Goal: Navigation & Orientation: Find specific page/section

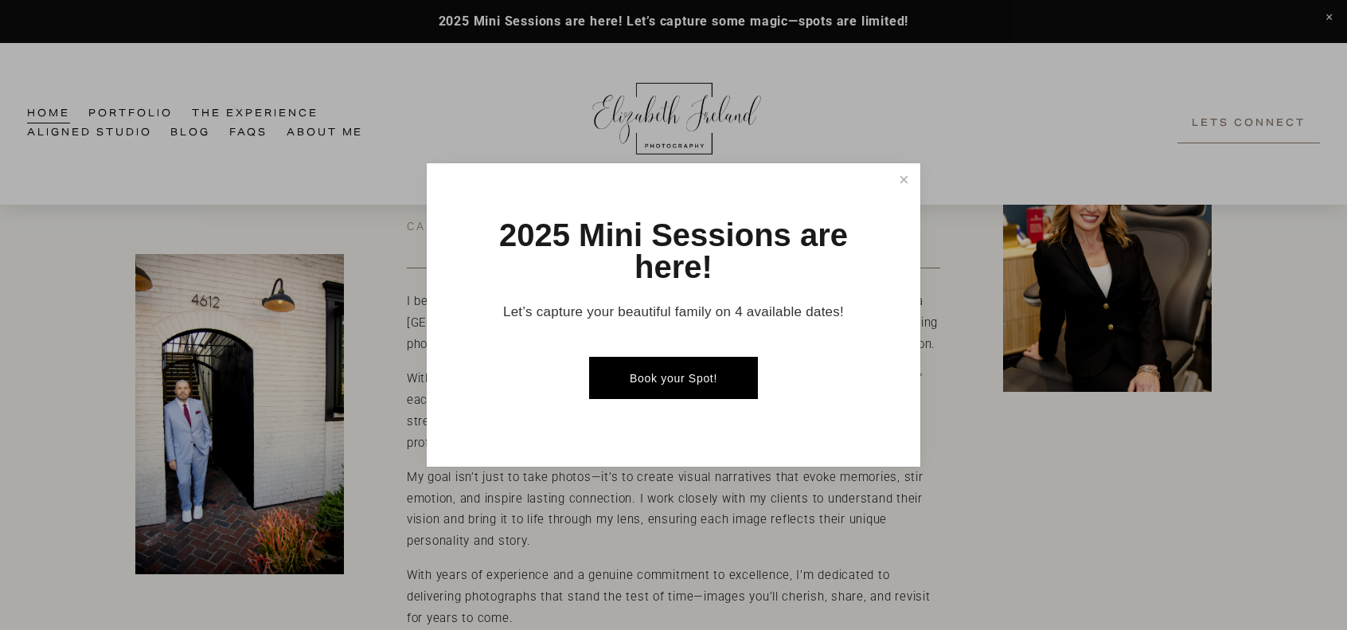
scroll to position [557, 0]
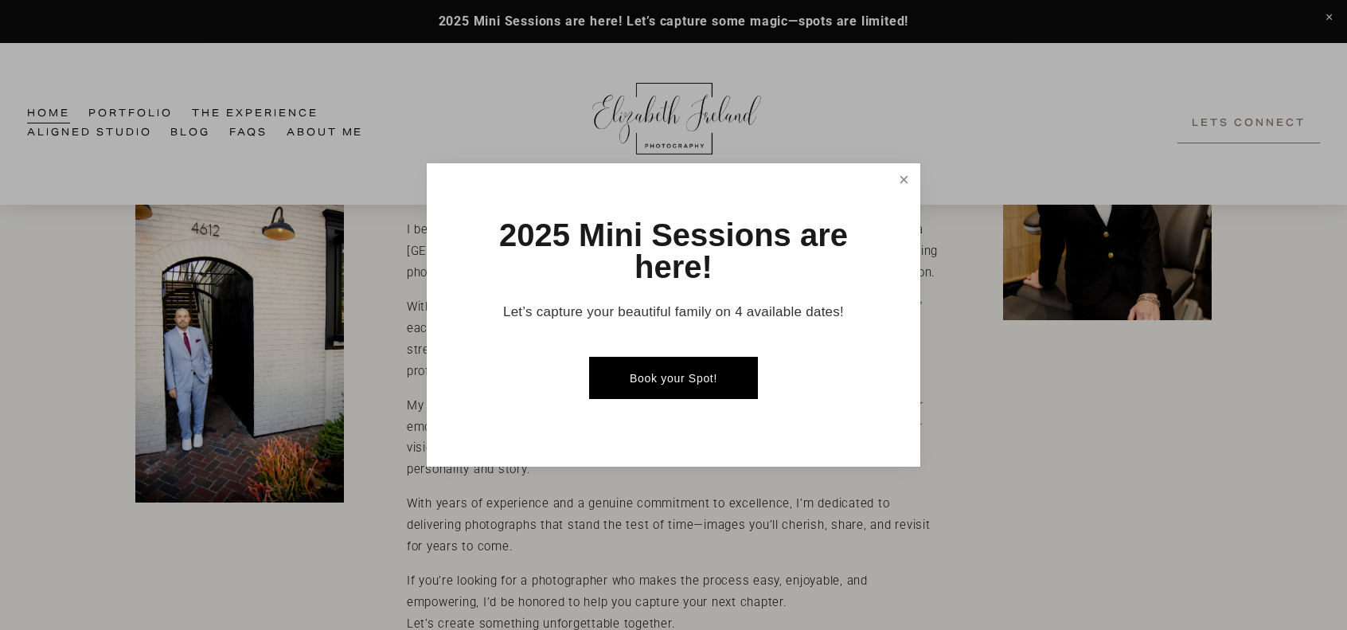
click at [899, 181] on link "Close" at bounding box center [904, 180] width 28 height 28
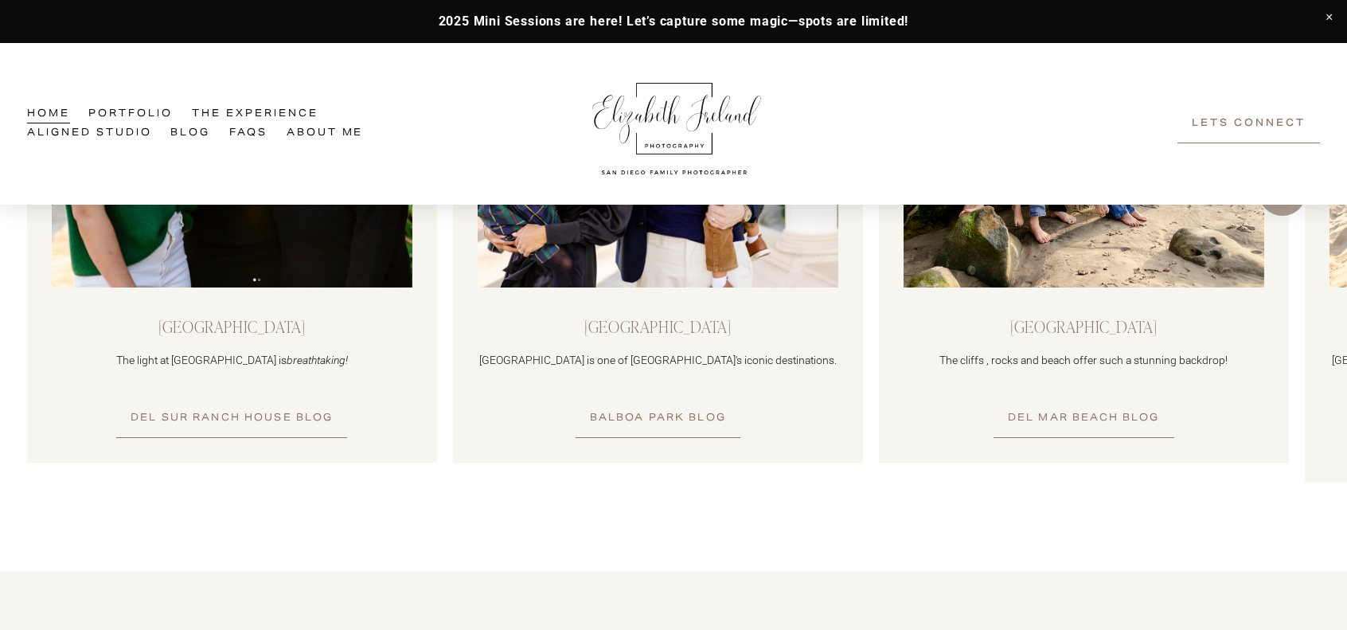
scroll to position [1512, 0]
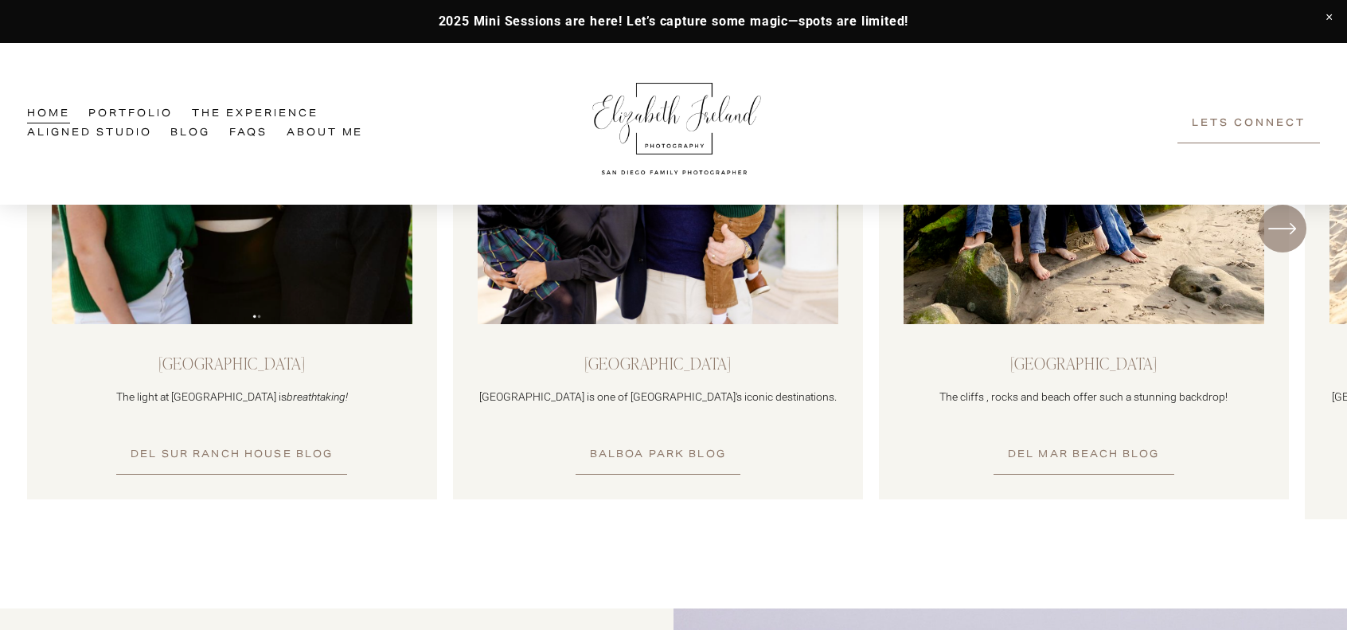
click at [1289, 246] on div "\a \a \a Next\a \a" at bounding box center [1282, 229] width 48 height 48
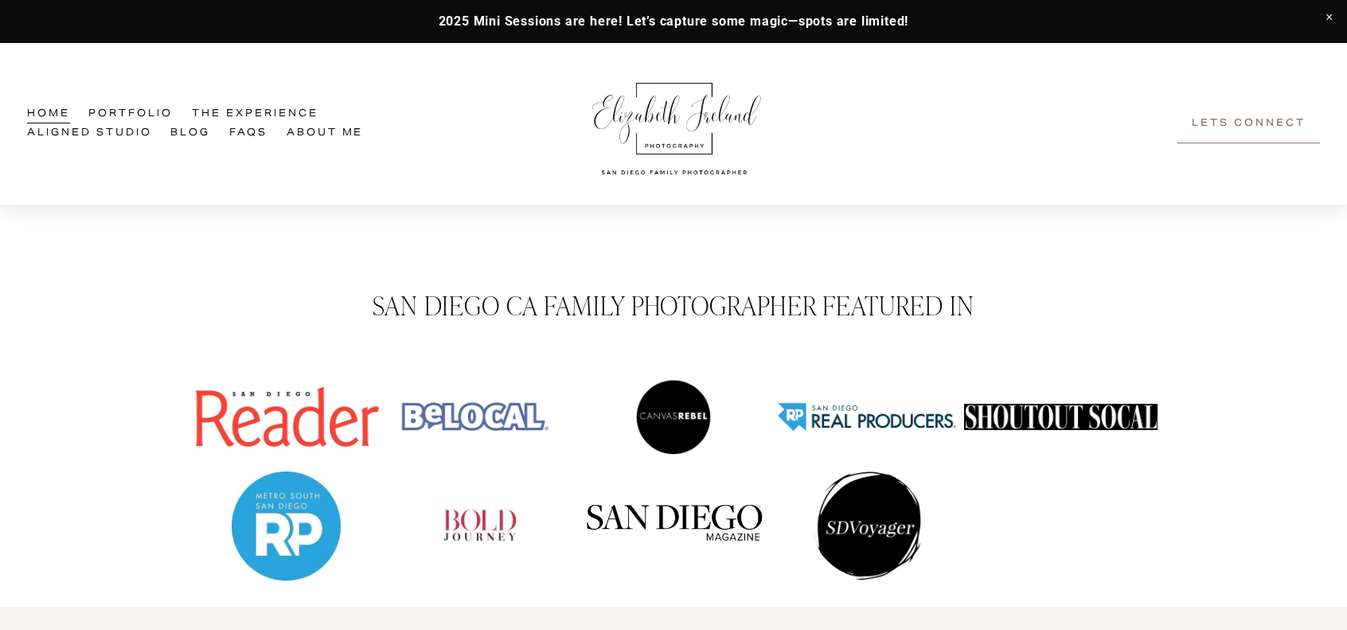
scroll to position [3388, 0]
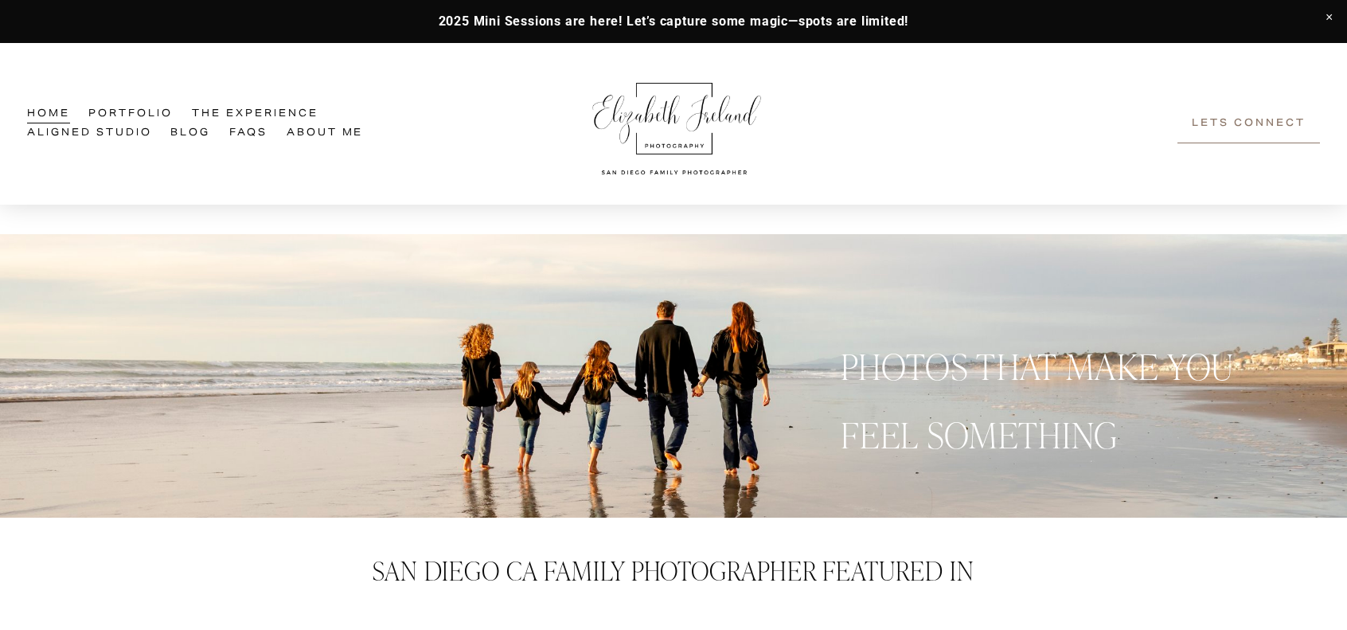
click at [131, 107] on link "Portfolio" at bounding box center [130, 114] width 84 height 19
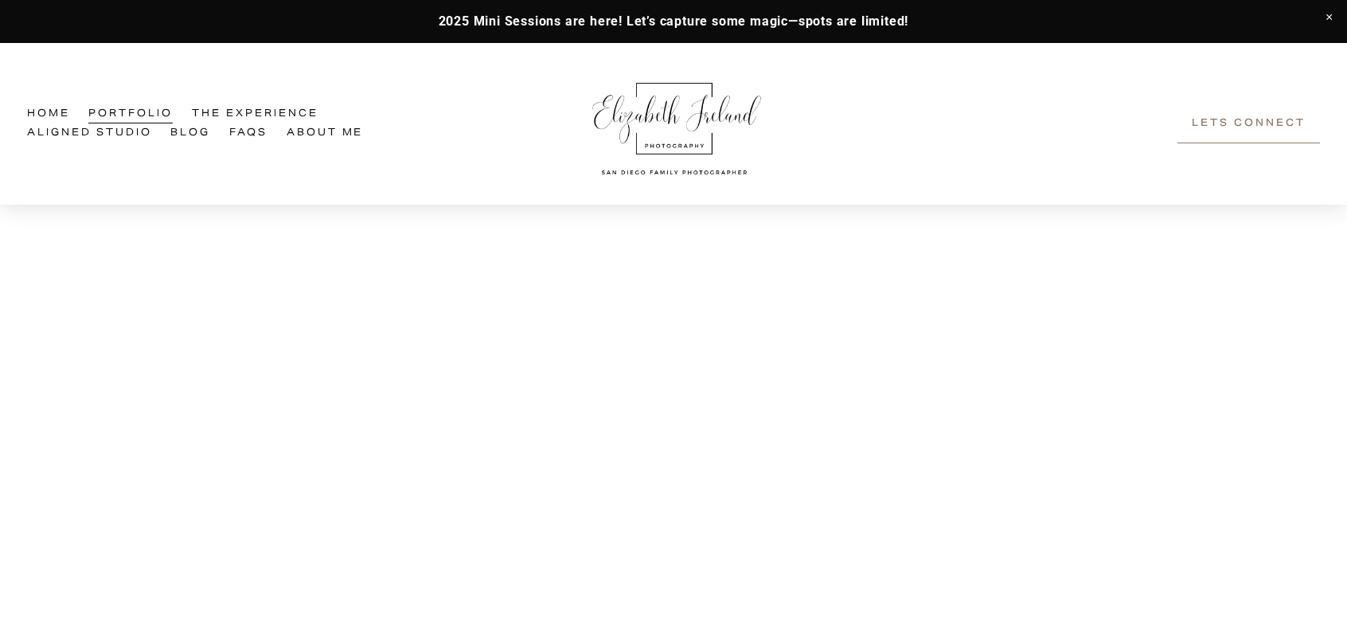
scroll to position [1402, 0]
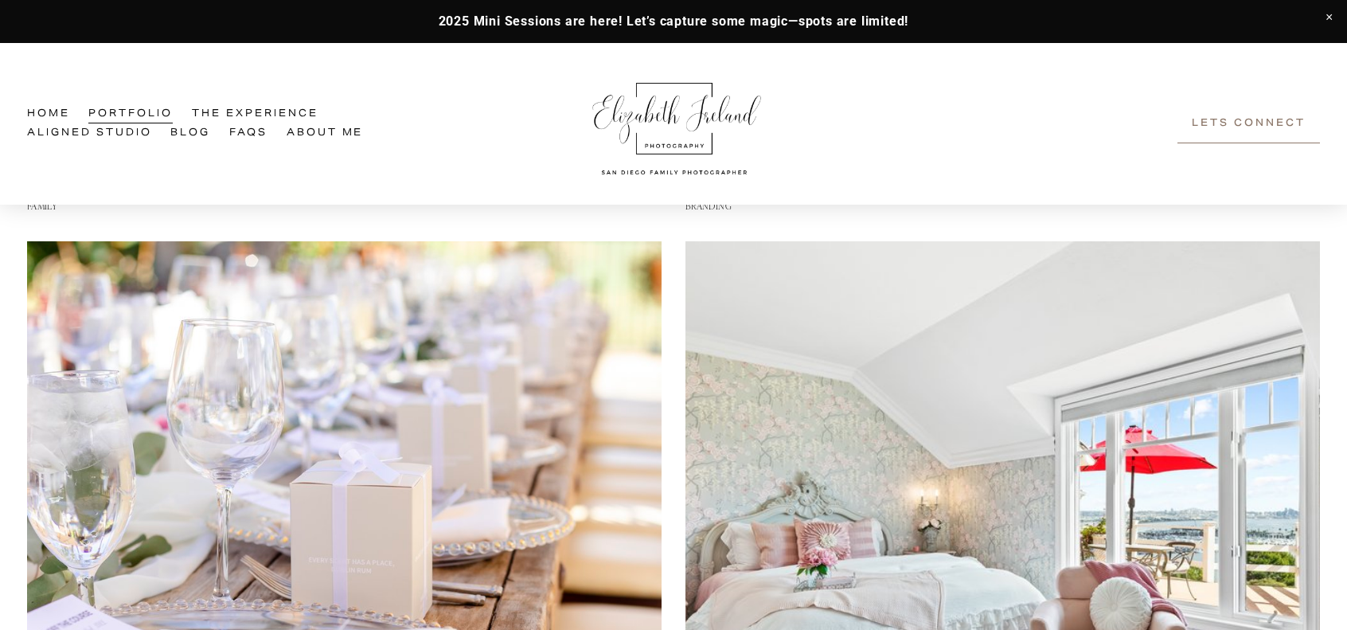
click at [819, 427] on img at bounding box center [1002, 558] width 634 height 634
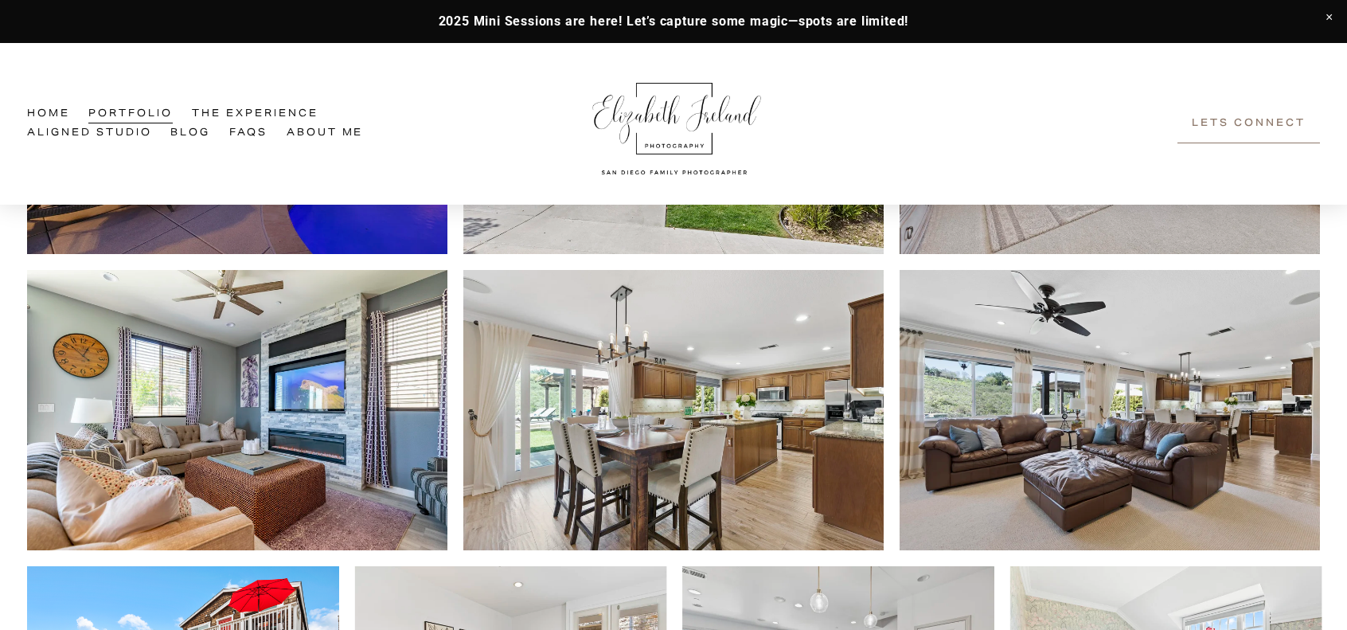
scroll to position [3263, 0]
